Goal: Information Seeking & Learning: Learn about a topic

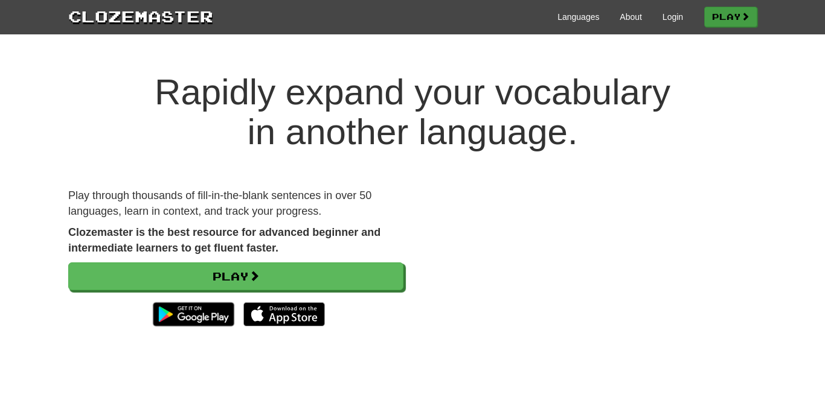
click at [713, 18] on link "Play" at bounding box center [730, 17] width 53 height 21
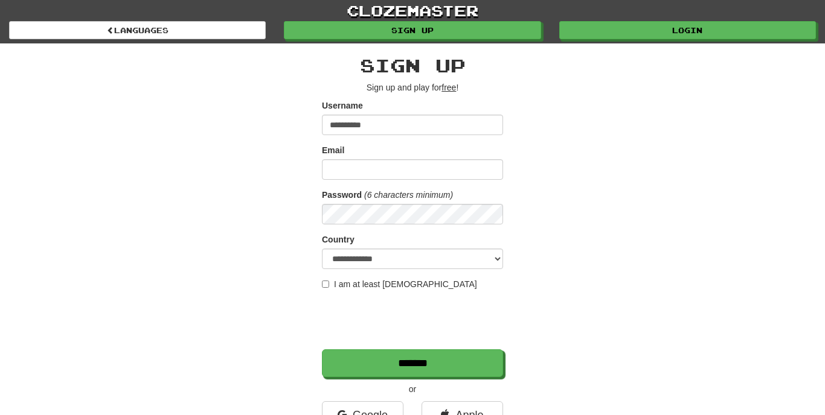
type input "**********"
click at [327, 278] on label "I am at least 16 years old" at bounding box center [399, 284] width 155 height 12
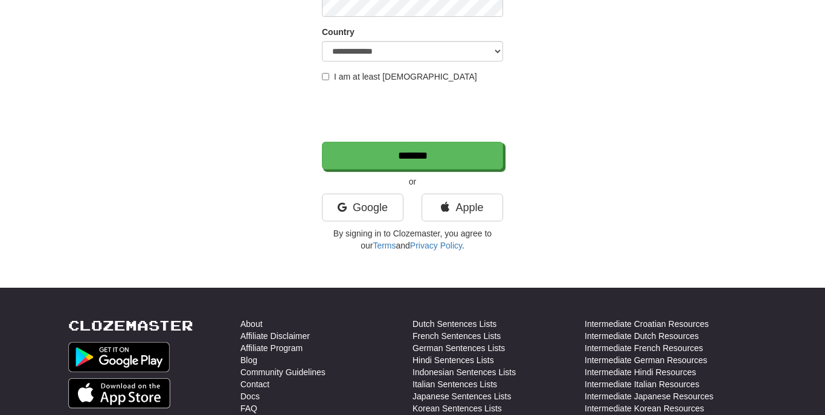
scroll to position [209, 0]
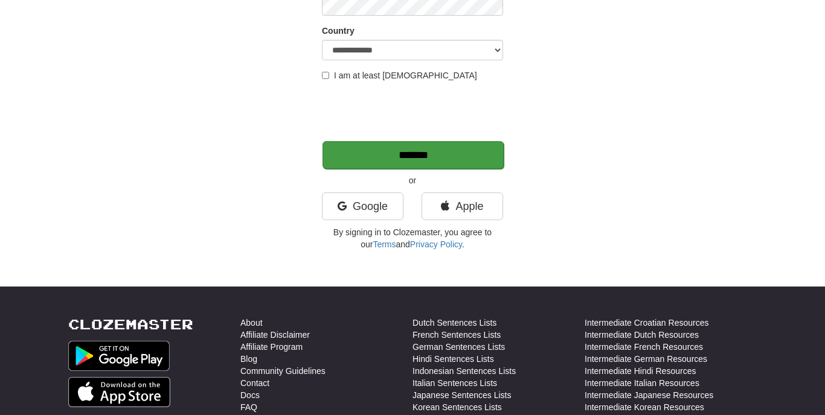
click at [435, 155] on input "*******" at bounding box center [412, 155] width 181 height 28
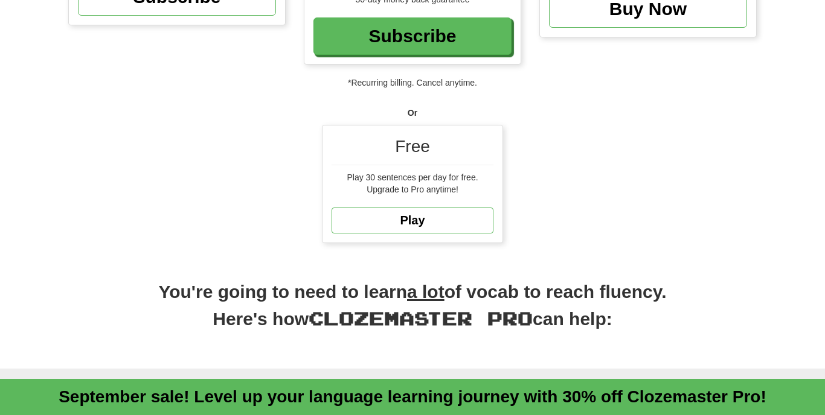
scroll to position [329, 0]
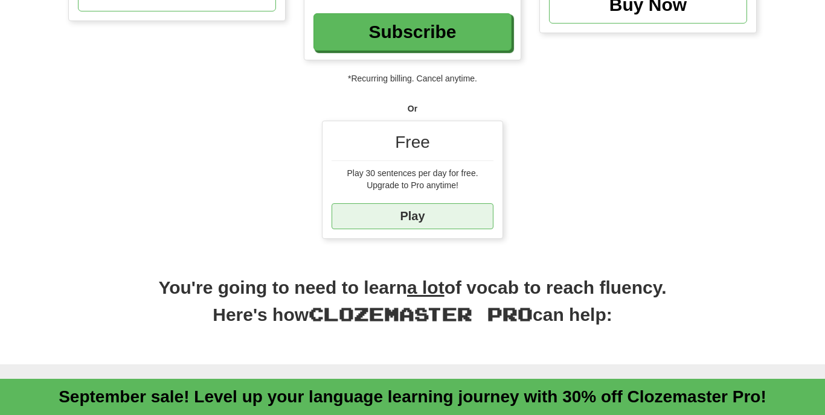
click at [421, 216] on link "Play" at bounding box center [412, 216] width 162 height 26
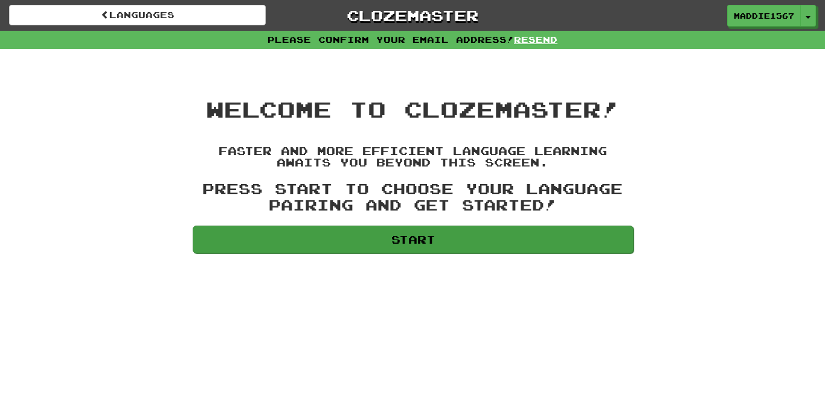
click at [421, 248] on link "Start" at bounding box center [413, 240] width 441 height 28
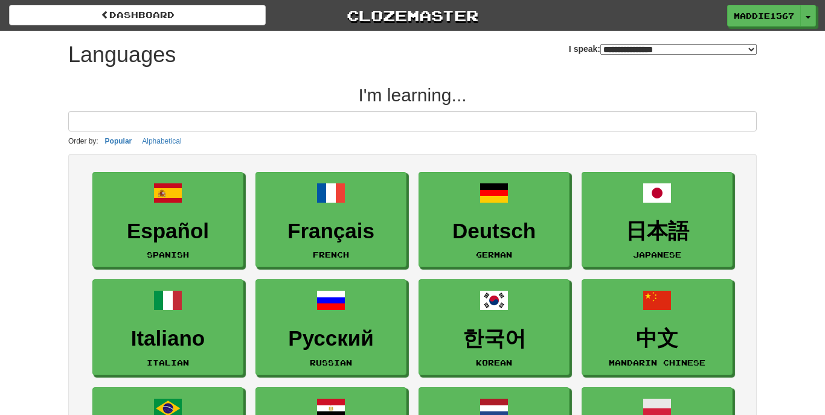
select select "*******"
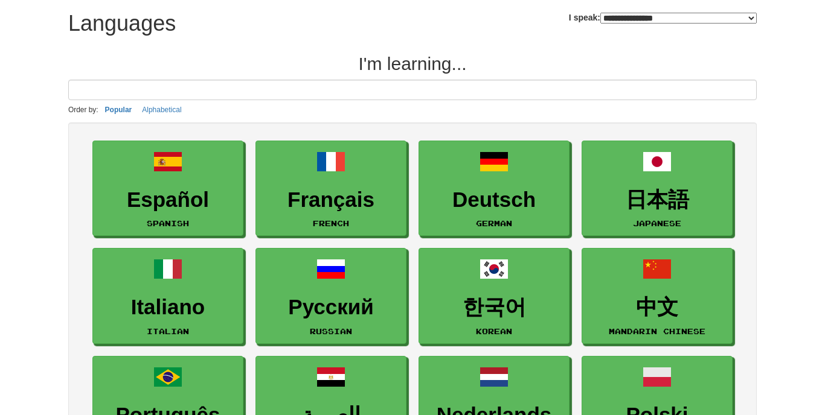
scroll to position [30, 0]
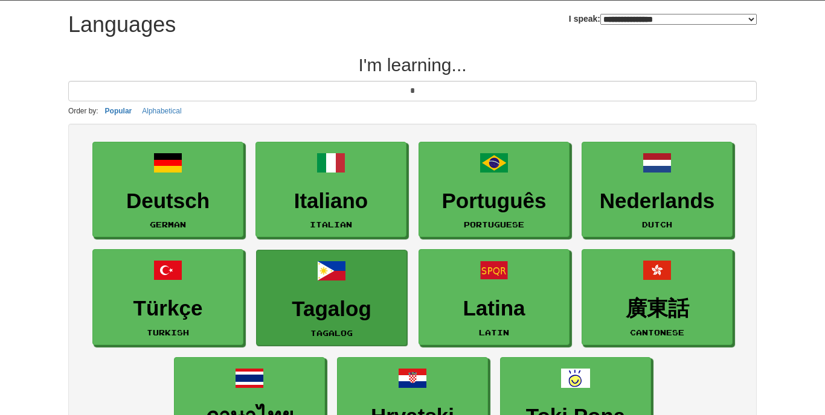
type input "*"
click at [345, 309] on h3 "Tagalog" at bounding box center [332, 310] width 138 height 24
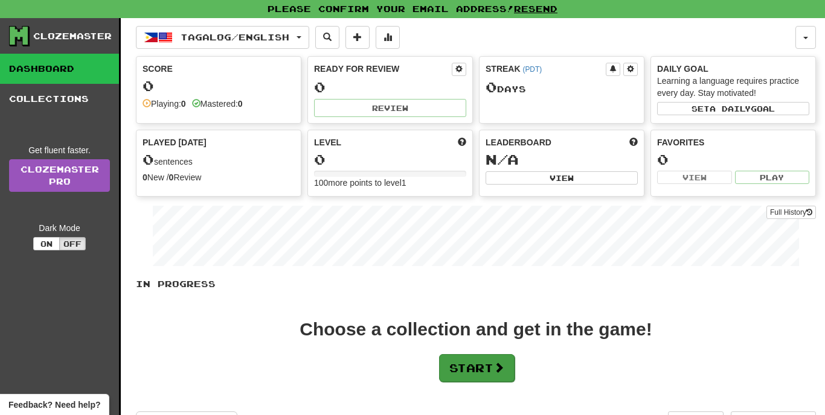
click at [470, 374] on button "Start" at bounding box center [476, 368] width 75 height 28
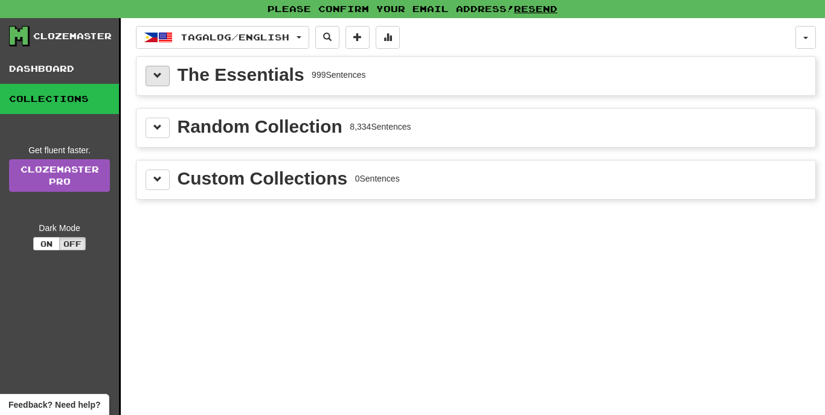
click at [157, 74] on span at bounding box center [157, 75] width 8 height 8
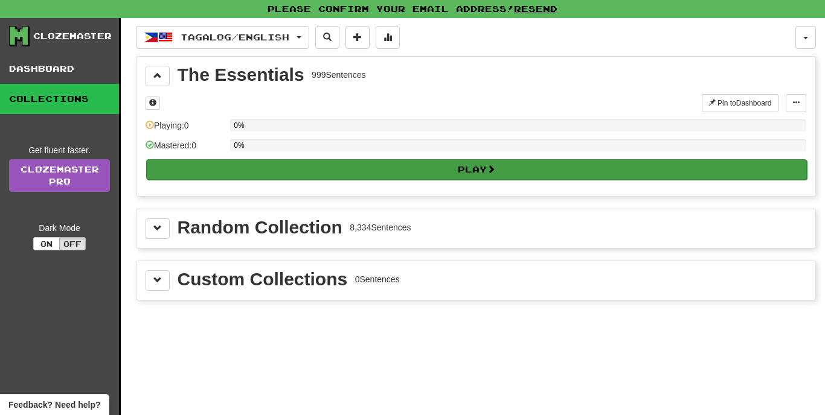
click at [228, 167] on button "Play" at bounding box center [476, 169] width 660 height 21
select select "**"
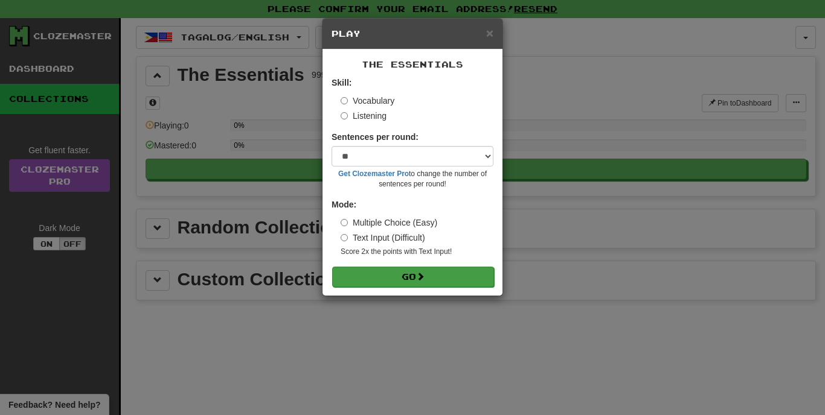
click at [392, 279] on button "Go" at bounding box center [413, 277] width 162 height 21
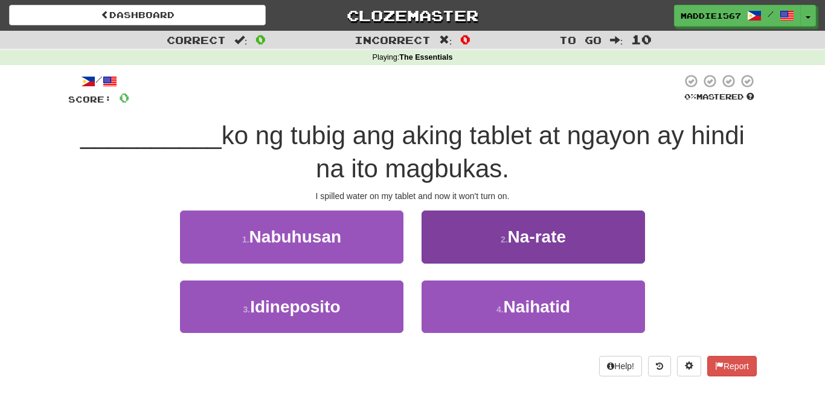
click at [520, 249] on button "2 . Na-rate" at bounding box center [532, 237] width 223 height 53
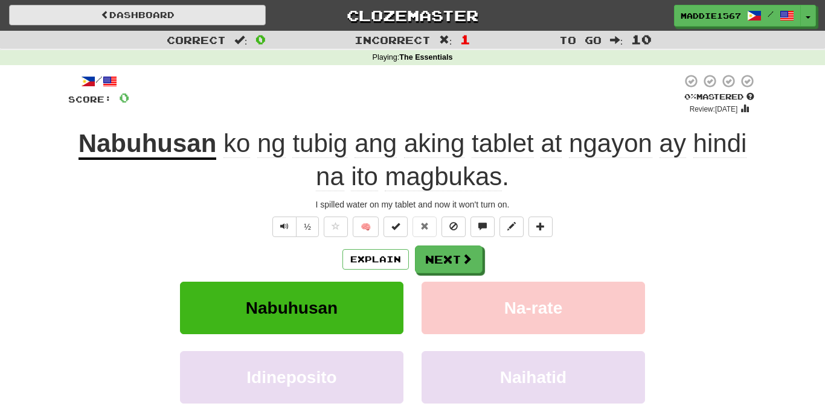
click at [50, 5] on link "Dashboard" at bounding box center [137, 15] width 257 height 21
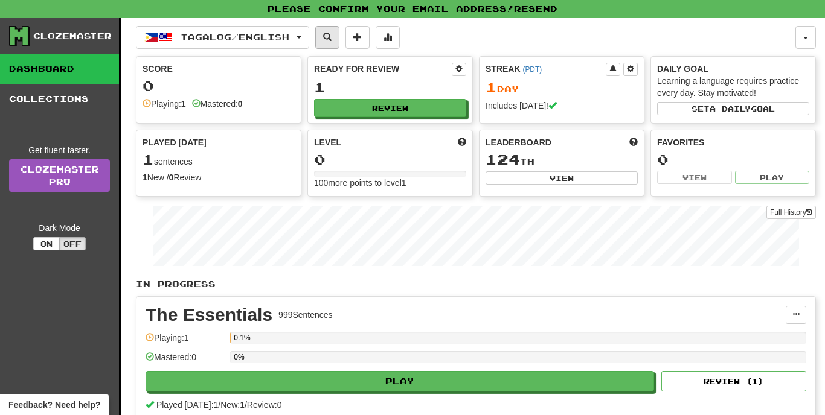
click at [339, 38] on button at bounding box center [327, 37] width 24 height 23
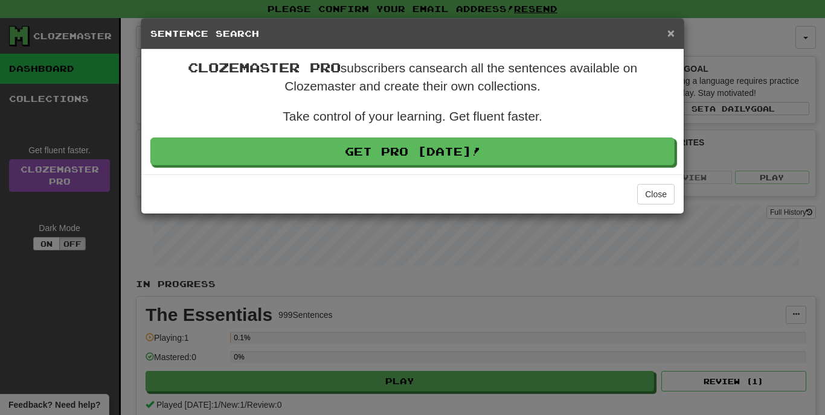
click at [667, 34] on span "×" at bounding box center [670, 33] width 7 height 14
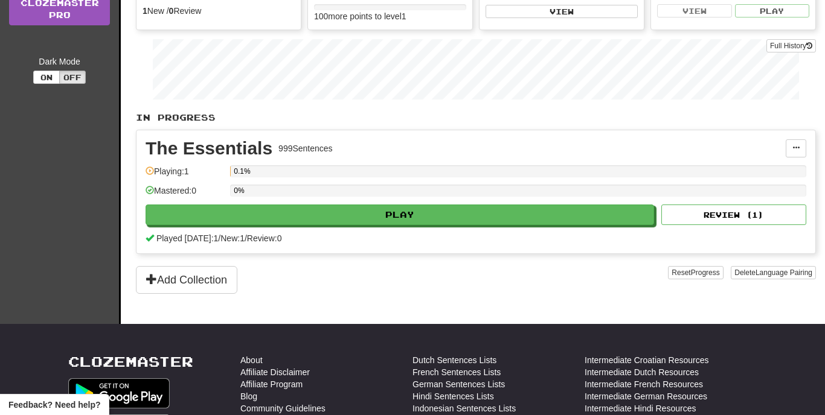
scroll to position [181, 0]
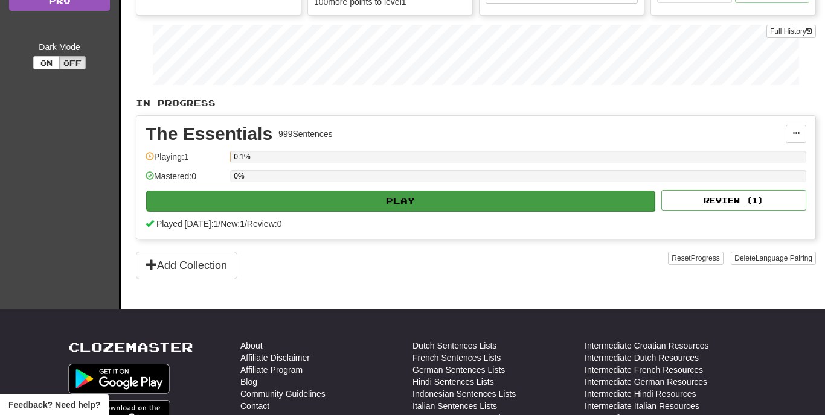
click at [462, 204] on button "Play" at bounding box center [400, 201] width 508 height 21
select select "**"
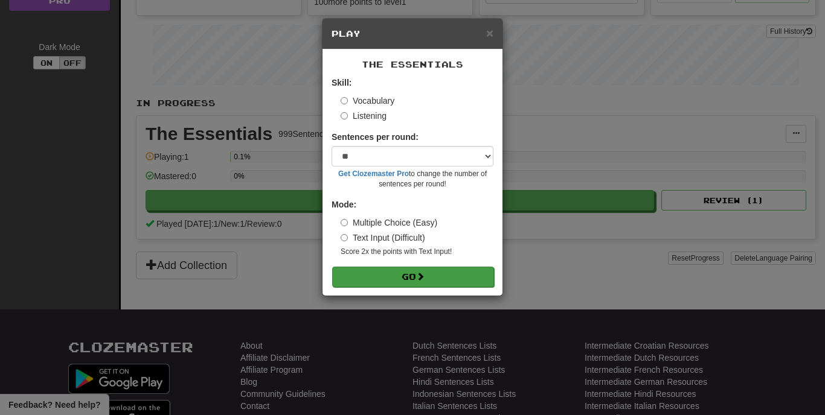
click at [408, 278] on button "Go" at bounding box center [413, 277] width 162 height 21
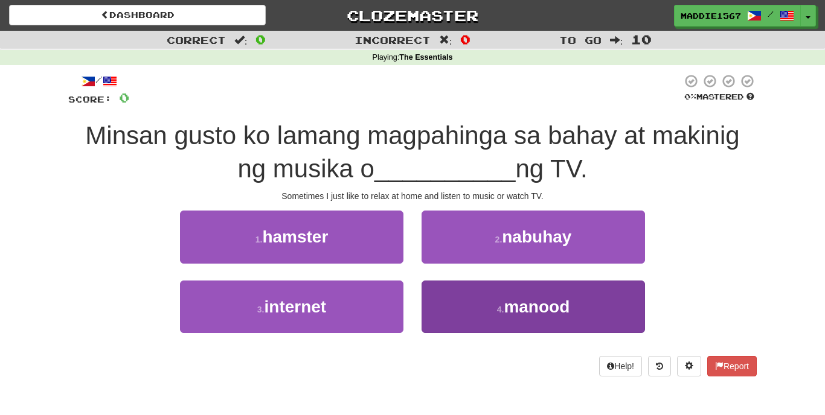
click at [461, 295] on button "4 . manood" at bounding box center [532, 307] width 223 height 53
